Goal: Information Seeking & Learning: Learn about a topic

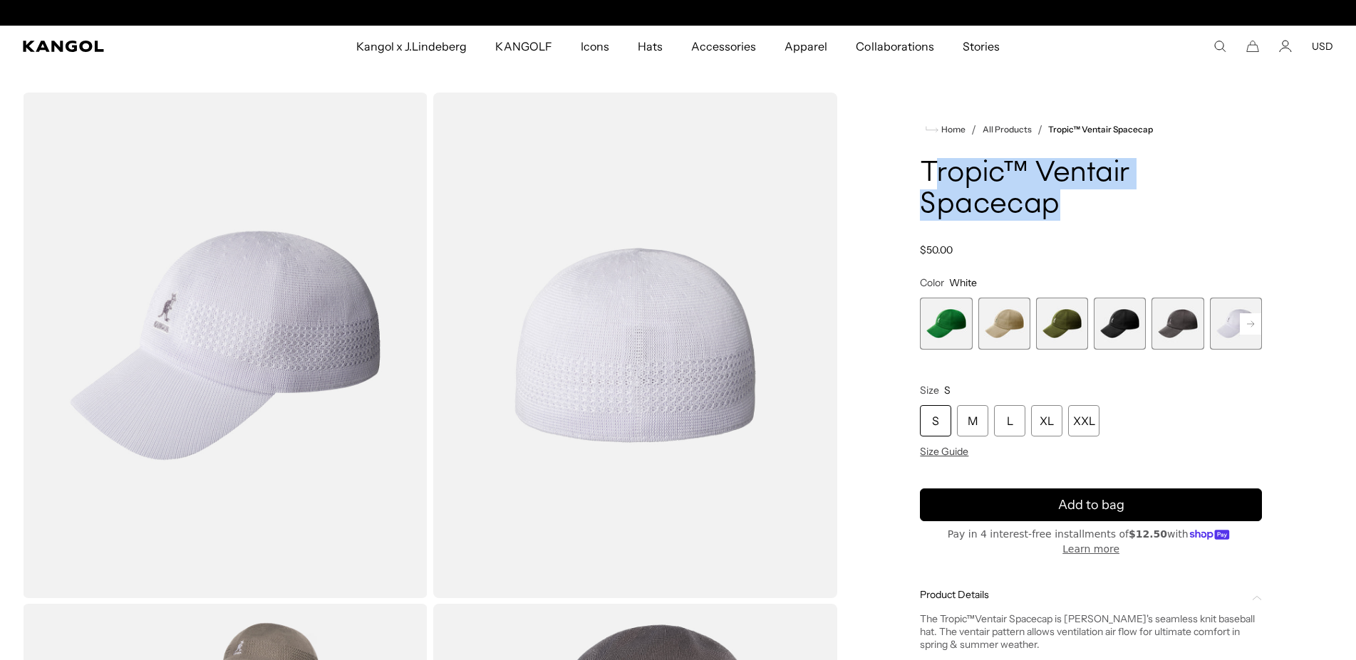
scroll to position [0, 293]
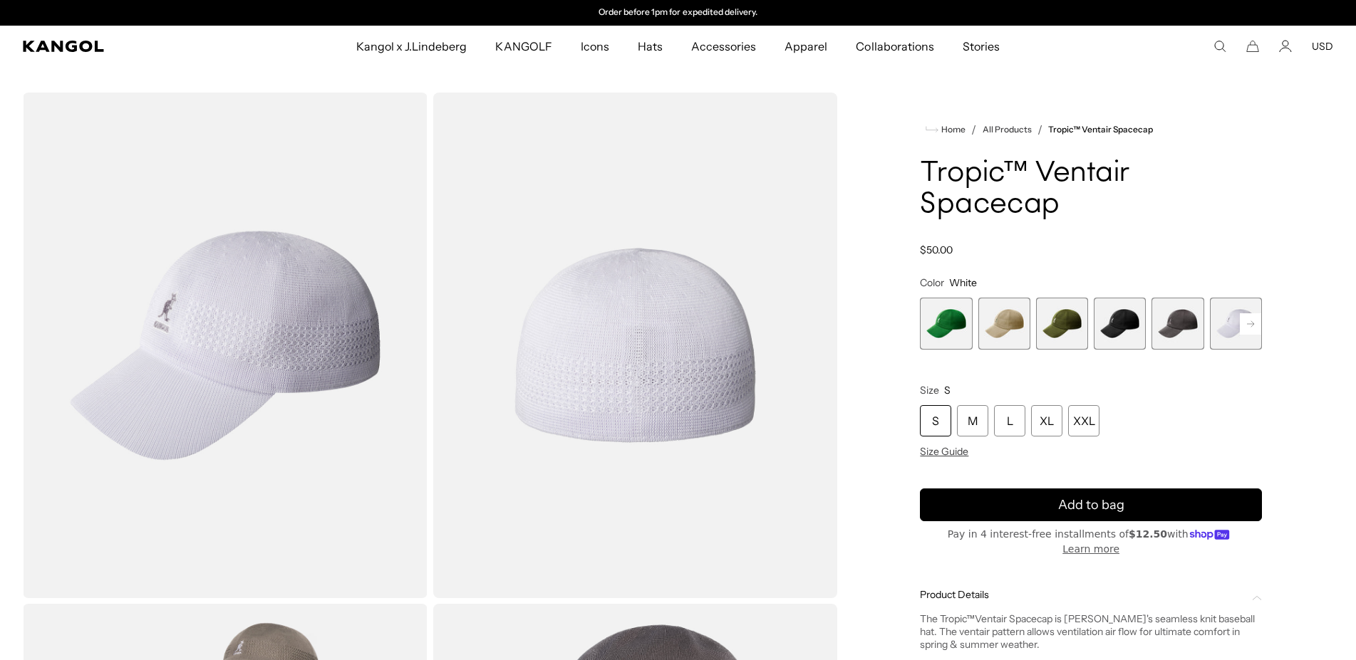
click at [1081, 256] on product-info "Home / All Products / Tropic™ Ventair Spacecap Tropic™ Ventair Spacecap Regular…" at bounding box center [1091, 434] width 342 height 626
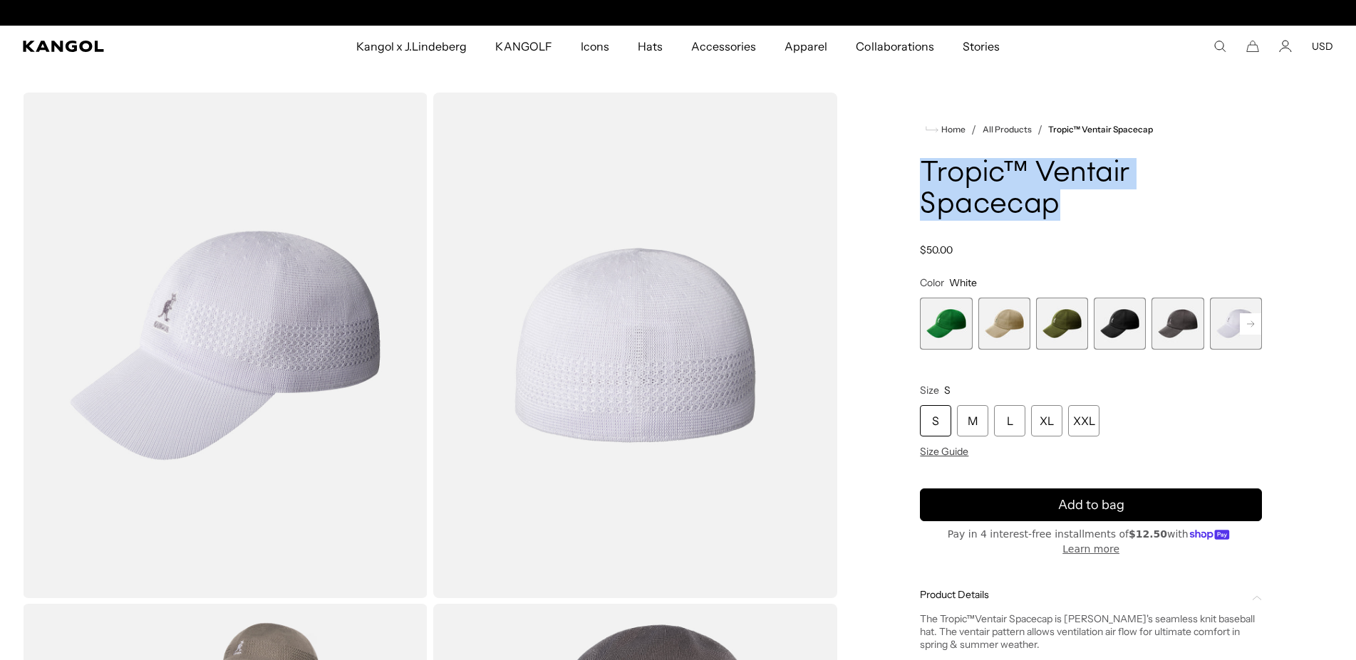
drag, startPoint x: 1059, startPoint y: 204, endPoint x: 927, endPoint y: 172, distance: 135.8
click at [927, 172] on h1 "Tropic™ Ventair Spacecap" at bounding box center [1091, 189] width 342 height 63
copy h1 "Tropic™ Ventair Spacecap"
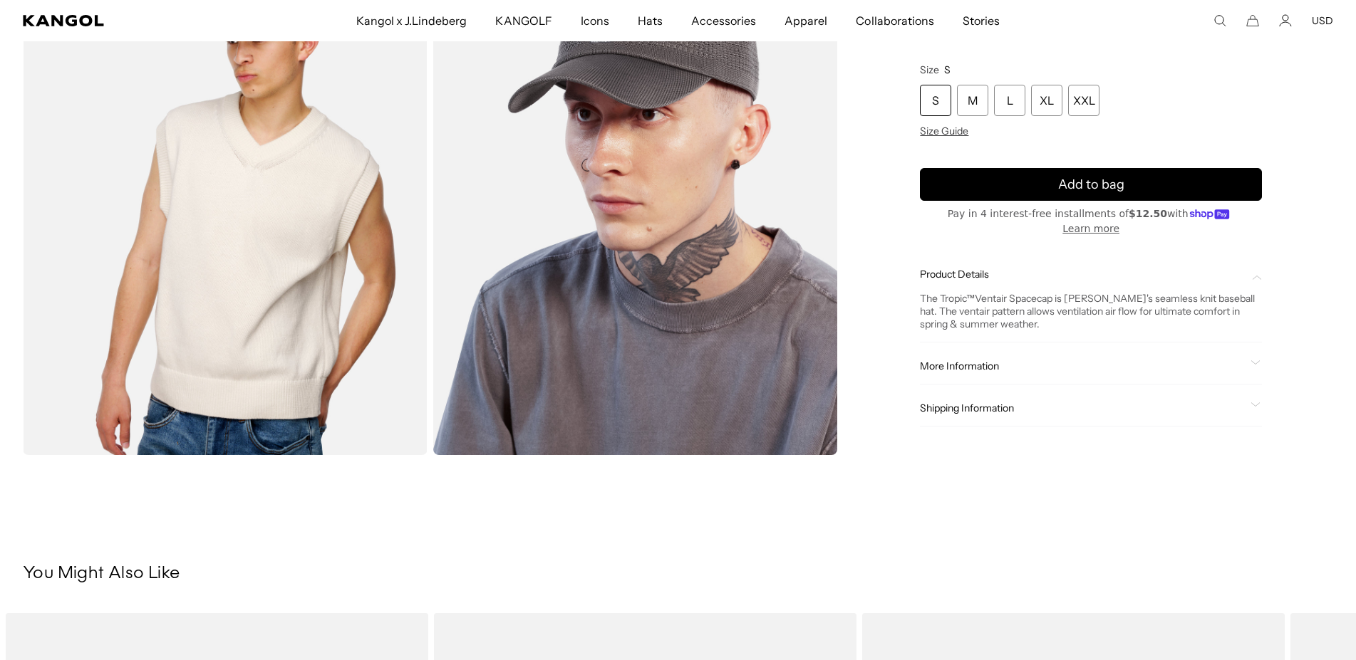
click at [1002, 360] on div "More Information Style ID [DATE] Shape Baseball Cap Fabrication Tropic Material…" at bounding box center [1091, 366] width 342 height 36
click at [1248, 360] on div "More Information Style ID [DATE] Shape Baseball Cap Fabrication Tropic Material…" at bounding box center [1091, 366] width 342 height 36
click at [1257, 362] on icon at bounding box center [1255, 362] width 10 height 5
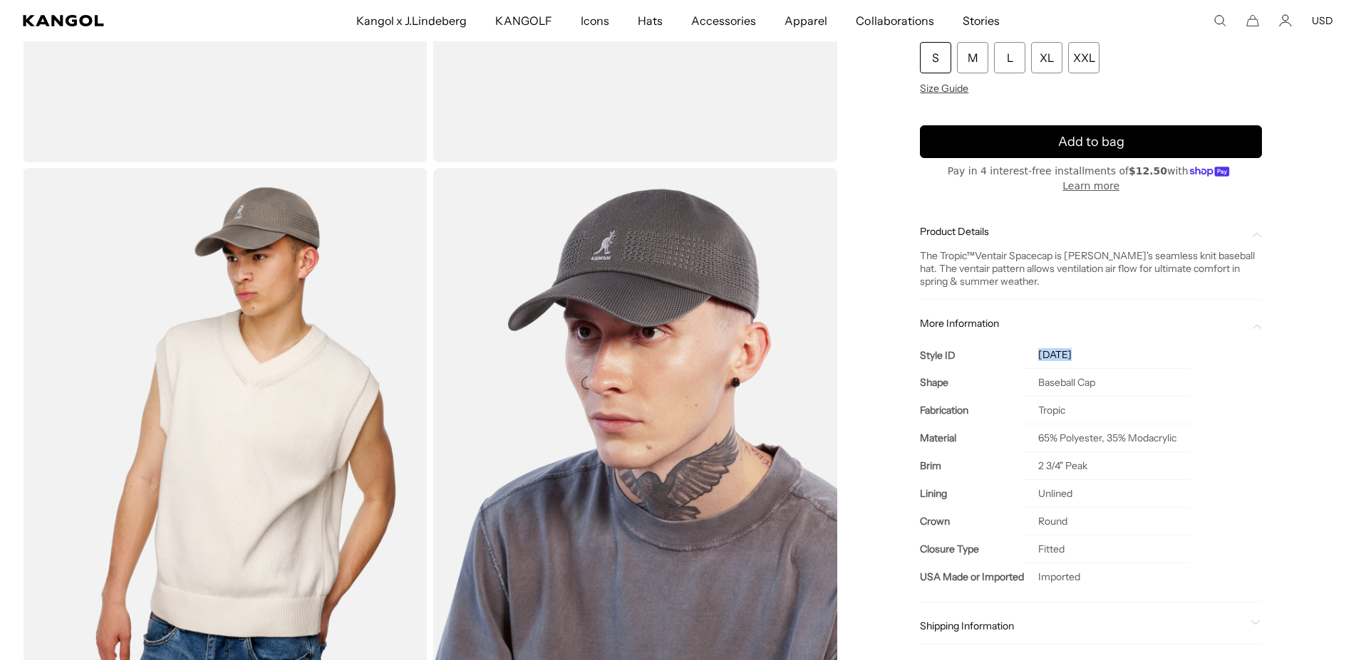
drag, startPoint x: 1086, startPoint y: 356, endPoint x: 1046, endPoint y: 356, distance: 39.2
click at [1046, 356] on td "[DATE]" at bounding box center [1107, 355] width 167 height 28
copy td "[DATE]"
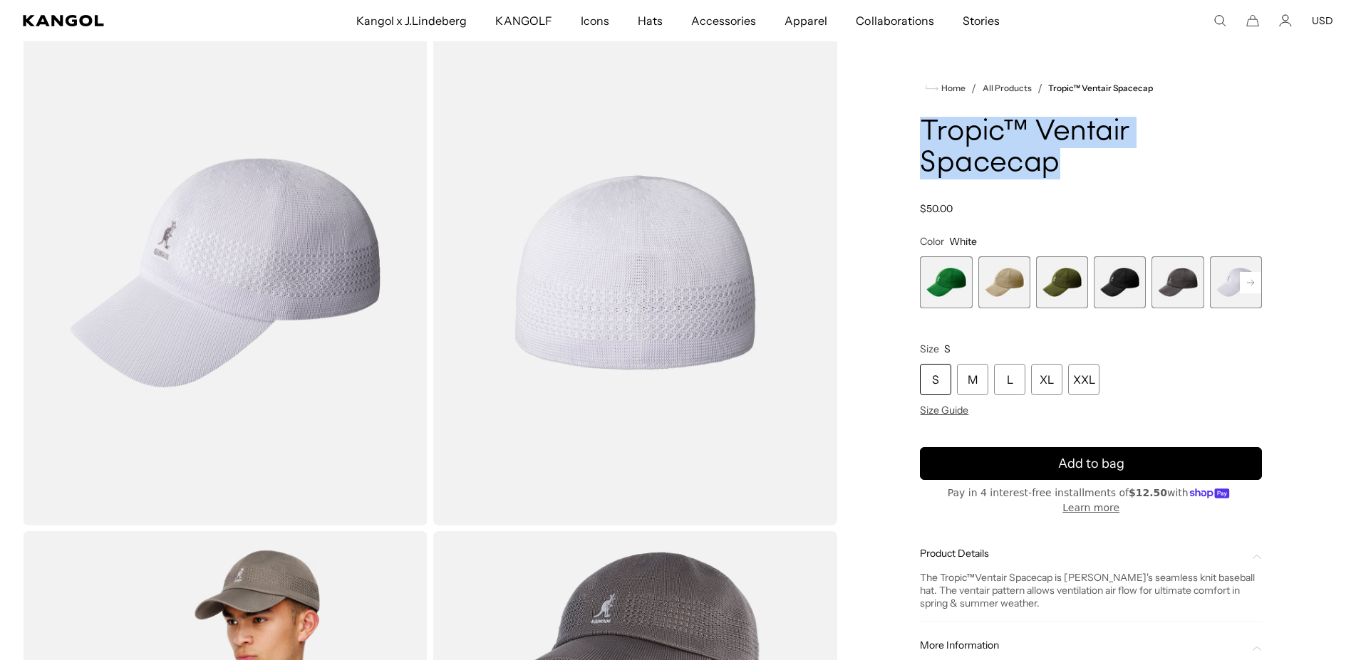
drag, startPoint x: 1059, startPoint y: 167, endPoint x: 925, endPoint y: 131, distance: 138.6
click at [925, 131] on h1 "Tropic™ Ventair Spacecap" at bounding box center [1091, 148] width 342 height 63
copy h1 "Tropic™ Ventair Spacecap"
